Goal: Task Accomplishment & Management: Use online tool/utility

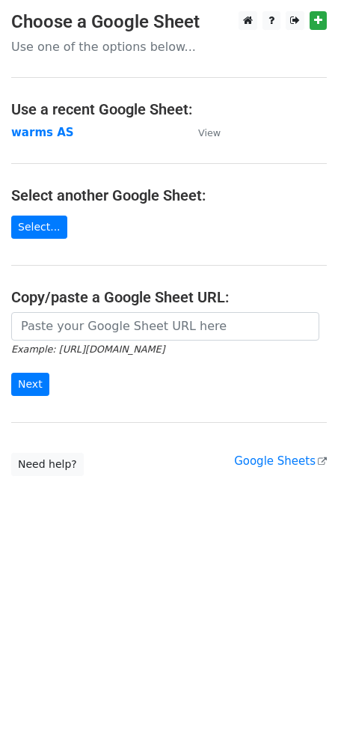
click at [36, 136] on strong "warms AS" at bounding box center [42, 132] width 63 height 13
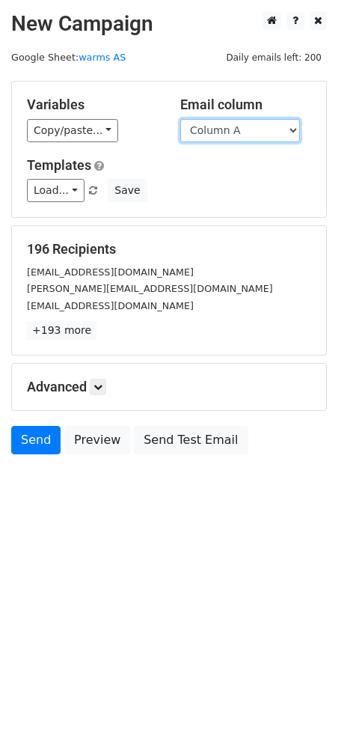
click at [212, 129] on select "Column A Column B Column C Column D Column E Column F Column G Column H Column …" at bounding box center [240, 130] width 120 height 23
select select "Column F"
click at [180, 119] on select "Column A Column B Column C Column D Column E Column F Column G Column H Column …" at bounding box center [240, 130] width 120 height 23
